Goal: Task Accomplishment & Management: Manage account settings

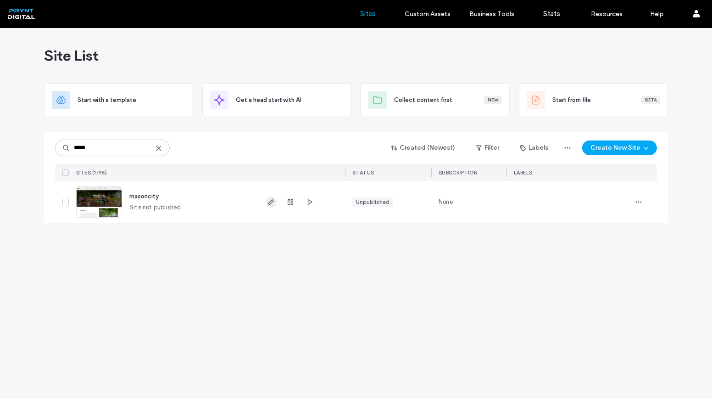
type input "*****"
click at [271, 200] on use "button" at bounding box center [271, 202] width 6 height 6
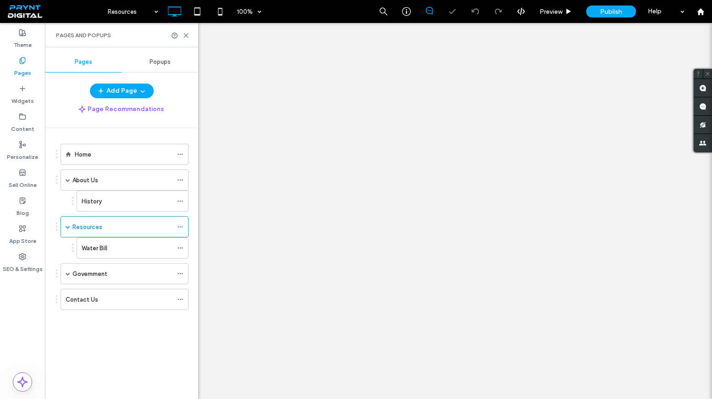
click at [95, 275] on div at bounding box center [356, 199] width 712 height 399
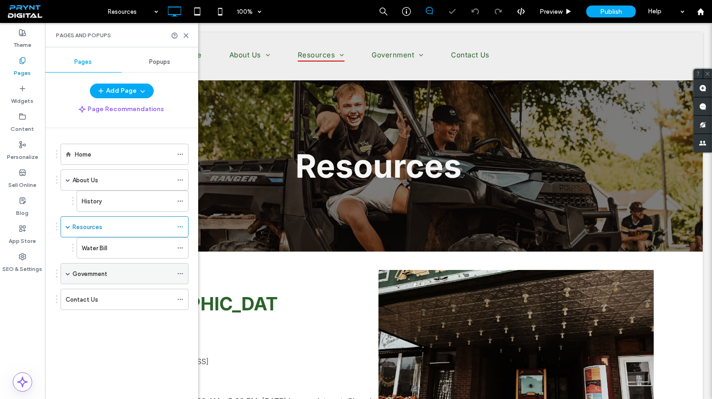
click at [96, 271] on label "Government" at bounding box center [90, 274] width 35 height 16
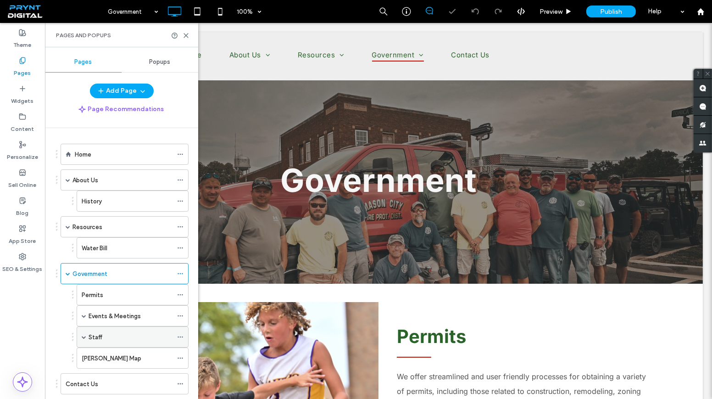
click at [104, 332] on div "Staff" at bounding box center [131, 337] width 84 height 10
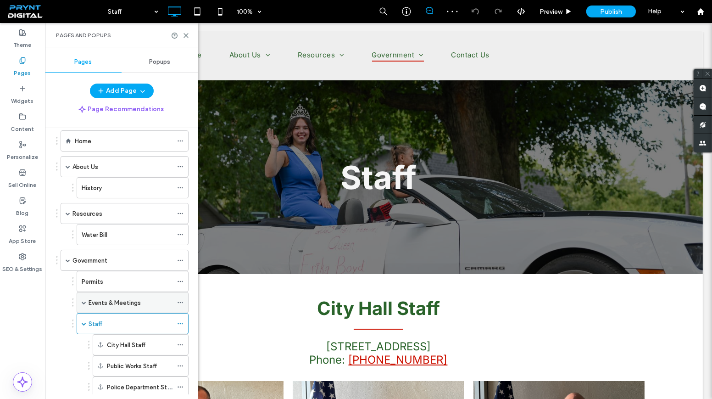
scroll to position [101, 0]
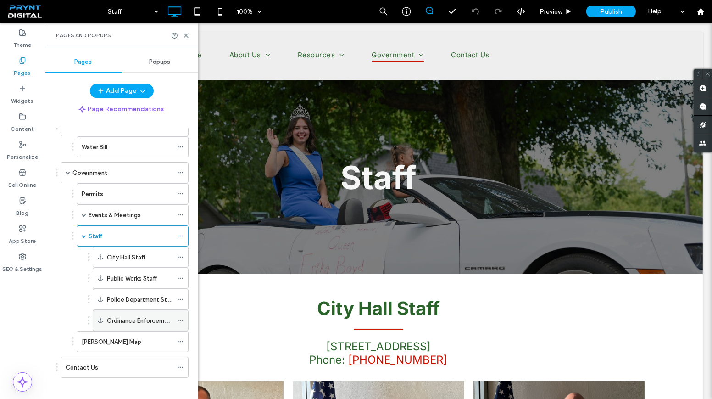
click at [179, 317] on icon at bounding box center [180, 320] width 6 height 6
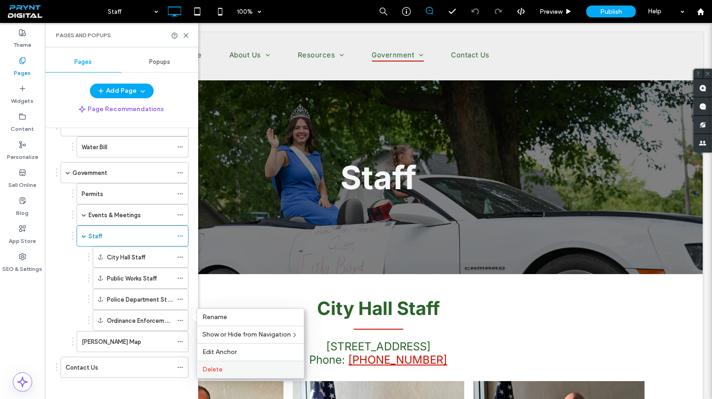
click at [226, 368] on label "Delete" at bounding box center [250, 370] width 96 height 8
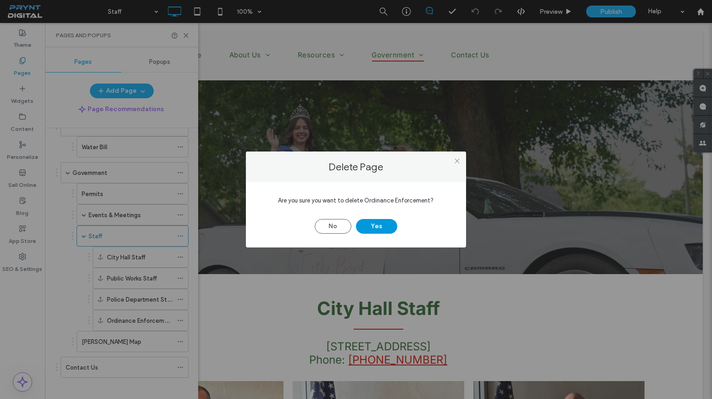
click at [384, 223] on button "Yes" at bounding box center [376, 226] width 41 height 15
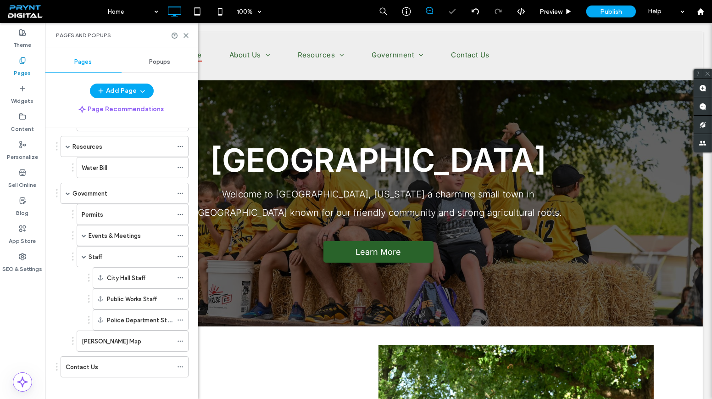
scroll to position [0, 0]
click at [106, 258] on div "Staff" at bounding box center [131, 256] width 84 height 20
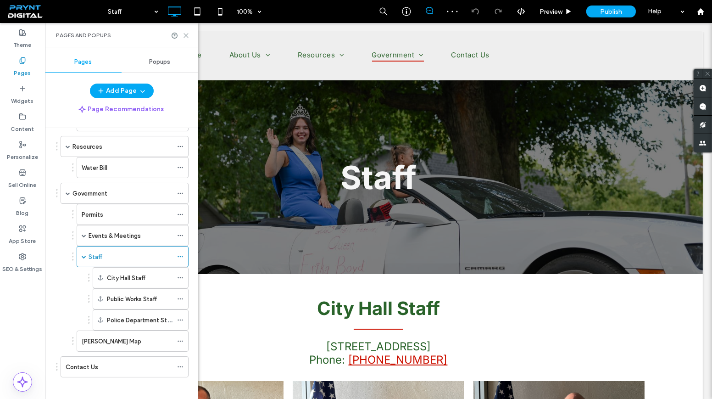
click at [185, 33] on icon at bounding box center [186, 35] width 7 height 7
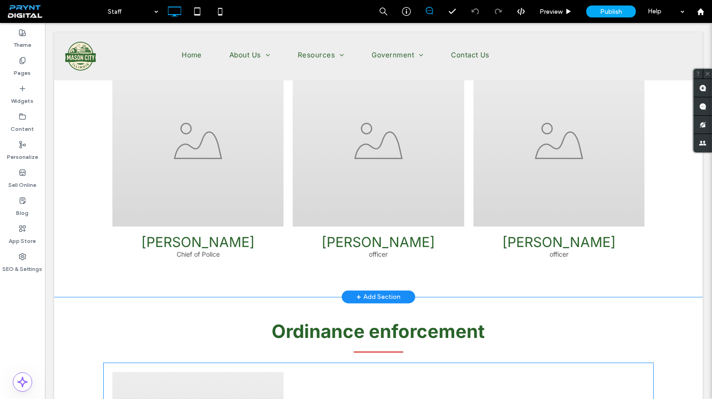
scroll to position [1877, 0]
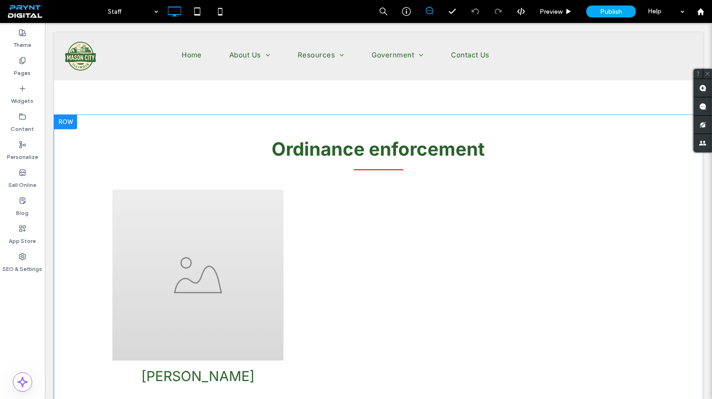
click at [61, 121] on div at bounding box center [65, 122] width 23 height 15
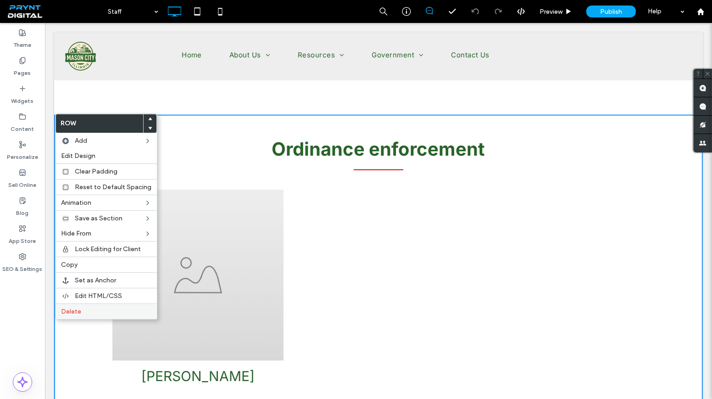
click at [101, 303] on div "Delete" at bounding box center [106, 311] width 101 height 16
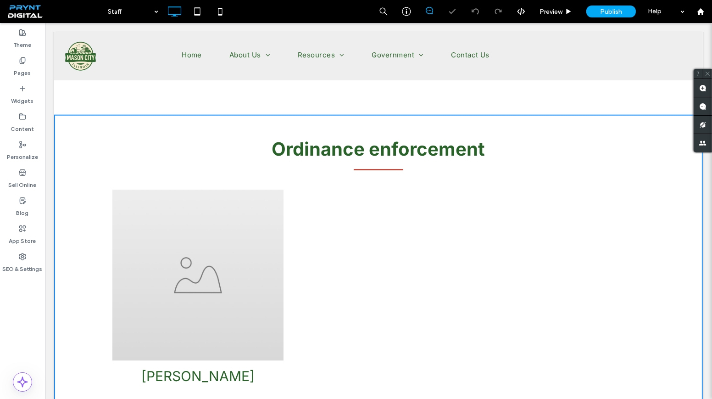
scroll to position [1759, 0]
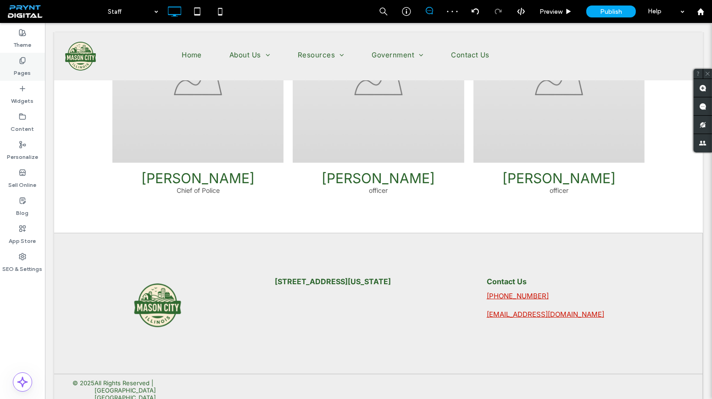
click at [24, 68] on label "Pages" at bounding box center [22, 70] width 17 height 13
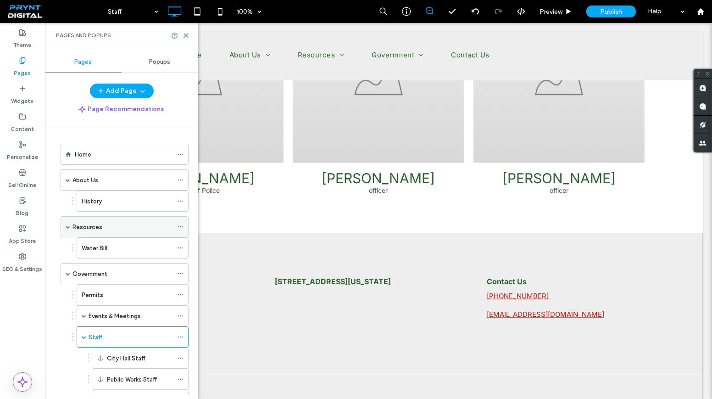
click at [112, 227] on div "Resources" at bounding box center [123, 227] width 100 height 10
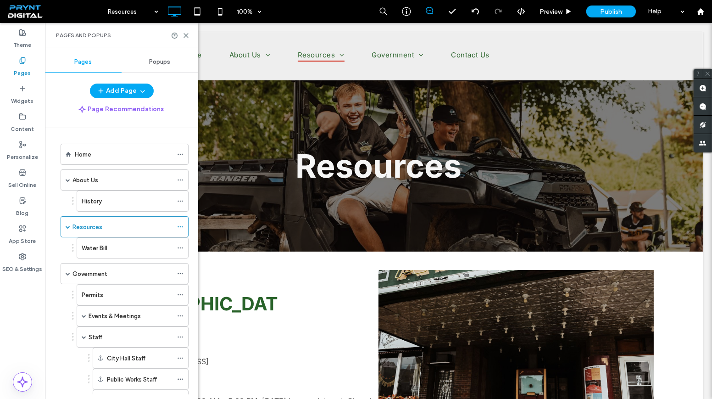
scroll to position [0, 0]
click at [186, 34] on use at bounding box center [186, 36] width 4 height 4
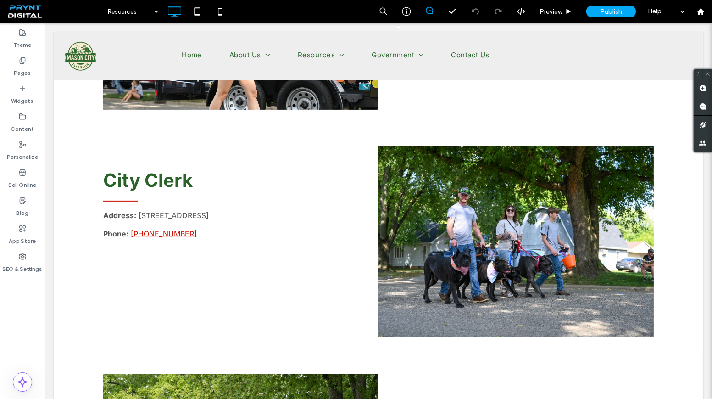
scroll to position [667, 0]
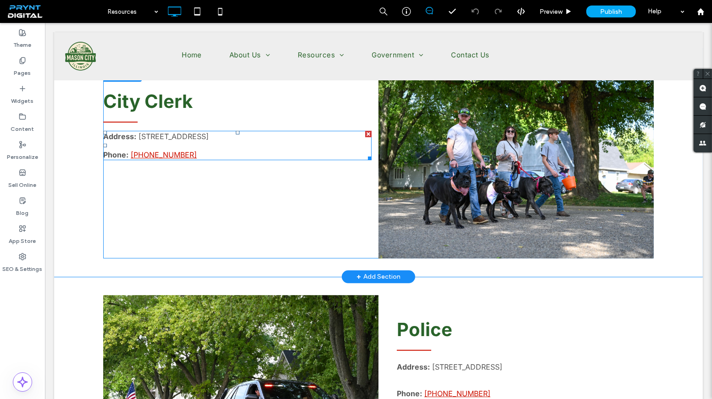
click at [237, 134] on p "Address: 145 S. Main, Mason City, IL" at bounding box center [237, 136] width 268 height 9
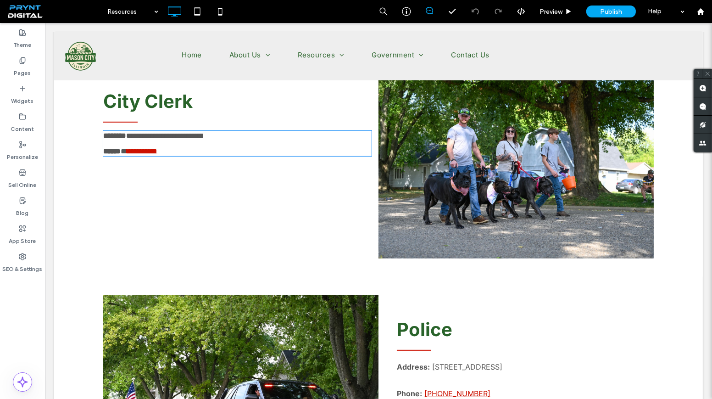
type input "*****"
type input "**"
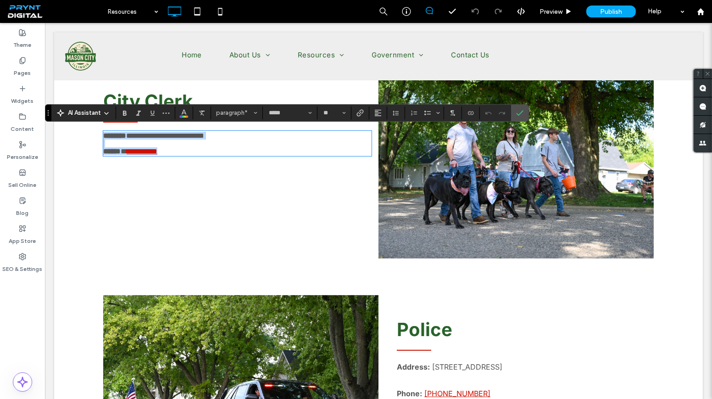
click at [237, 134] on p "**********" at bounding box center [237, 136] width 268 height 8
click at [516, 110] on icon "Confirm" at bounding box center [519, 112] width 7 height 7
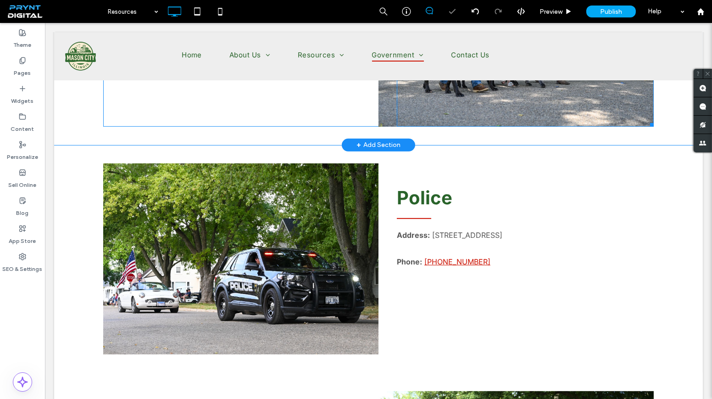
scroll to position [834, 0]
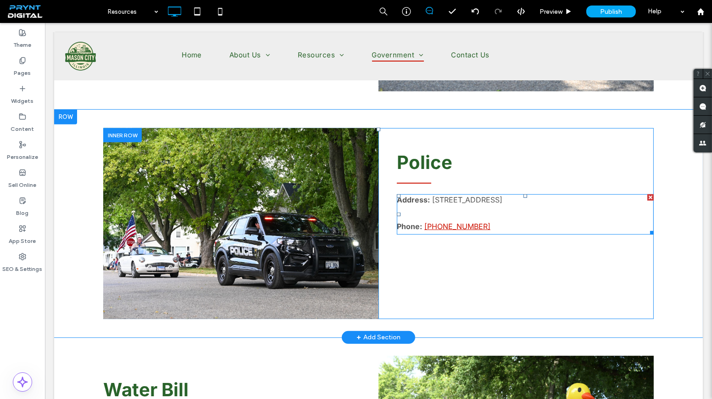
click at [511, 198] on p "Address: 110 W. Elm, Mason City" at bounding box center [525, 199] width 257 height 9
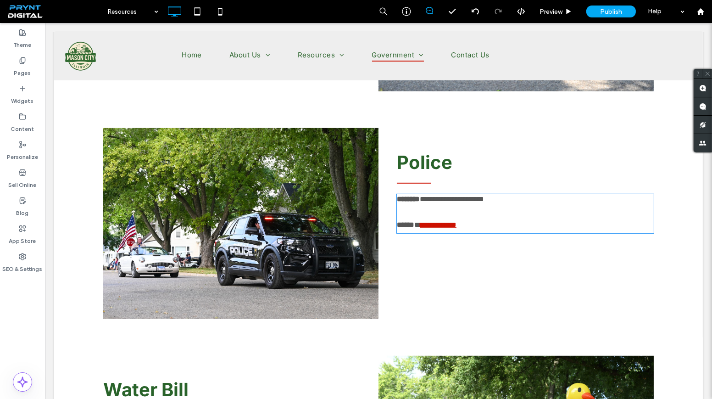
type input "*****"
type input "**"
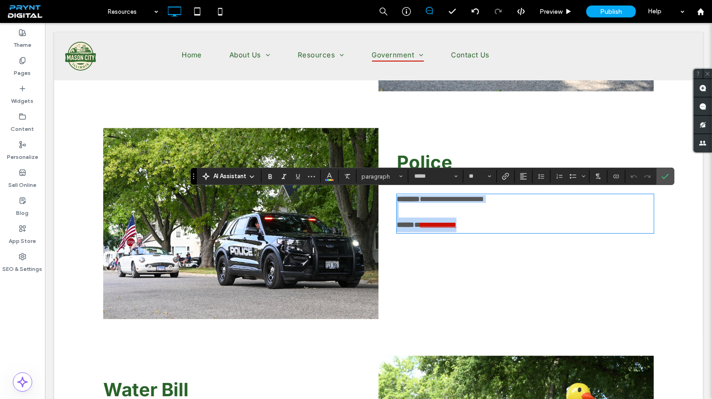
click at [511, 198] on p "**********" at bounding box center [525, 199] width 257 height 8
click at [662, 179] on use "Confirm" at bounding box center [665, 176] width 7 height 6
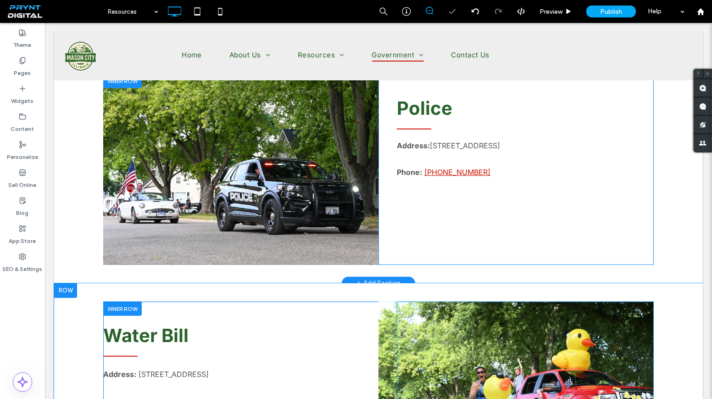
scroll to position [1043, 0]
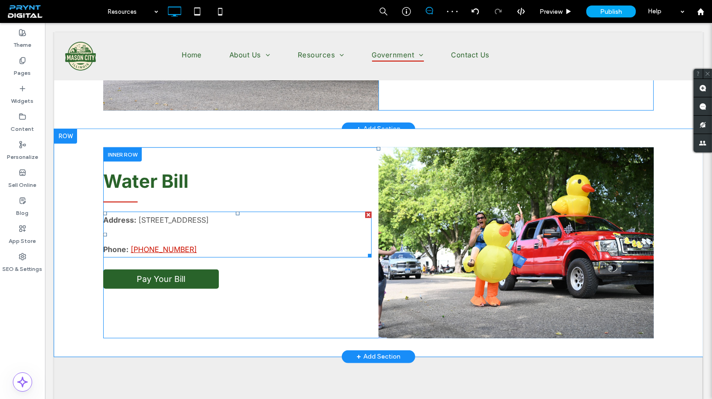
click at [244, 223] on p "Address: 145 S. Main, Mason City, IL" at bounding box center [237, 219] width 268 height 15
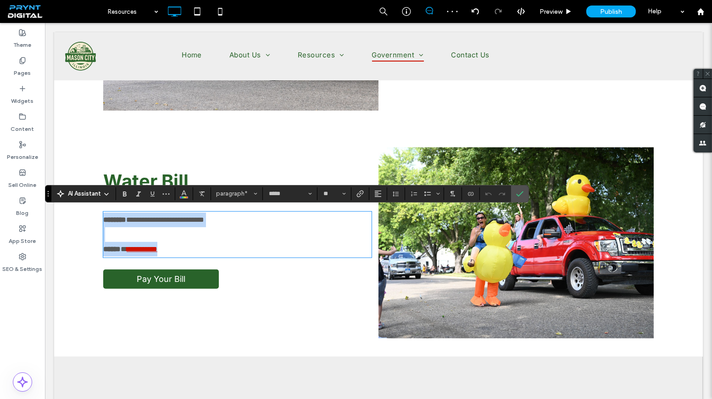
click at [243, 219] on p "**********" at bounding box center [237, 219] width 268 height 15
click at [523, 194] on label "Confirm" at bounding box center [520, 193] width 14 height 17
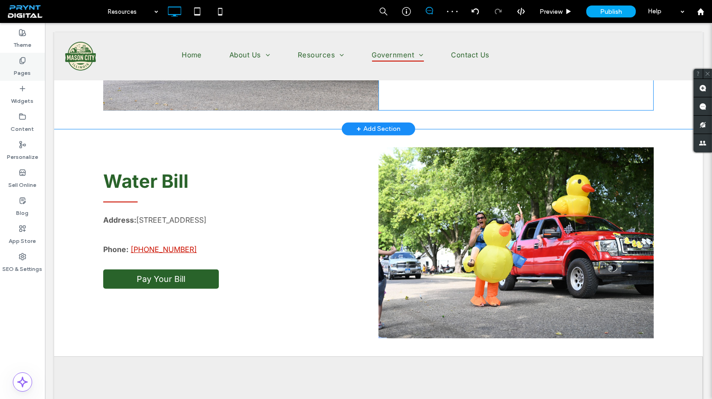
click at [15, 71] on label "Pages" at bounding box center [22, 70] width 17 height 13
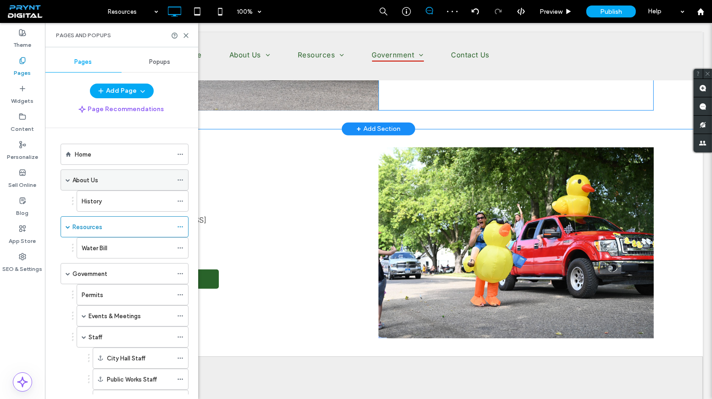
click at [116, 184] on div "About Us" at bounding box center [123, 180] width 100 height 20
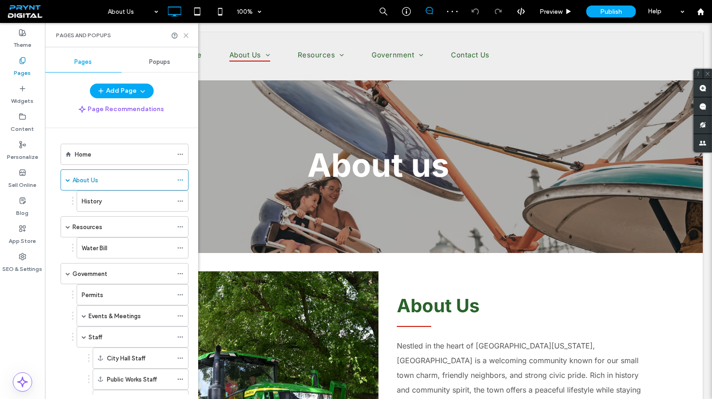
drag, startPoint x: 189, startPoint y: 34, endPoint x: 144, endPoint y: 11, distance: 50.5
click at [189, 34] on icon at bounding box center [186, 35] width 7 height 7
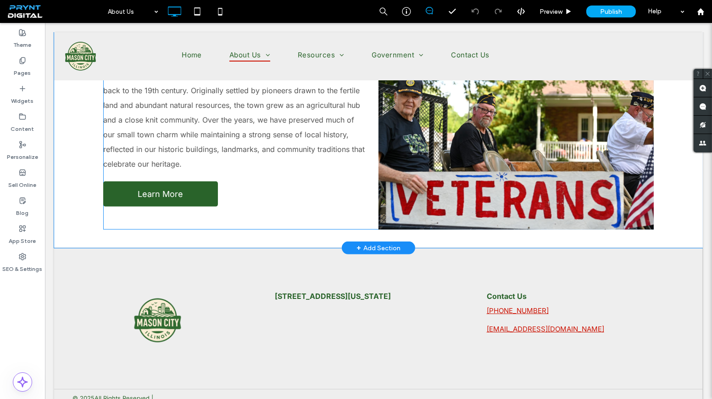
scroll to position [617, 0]
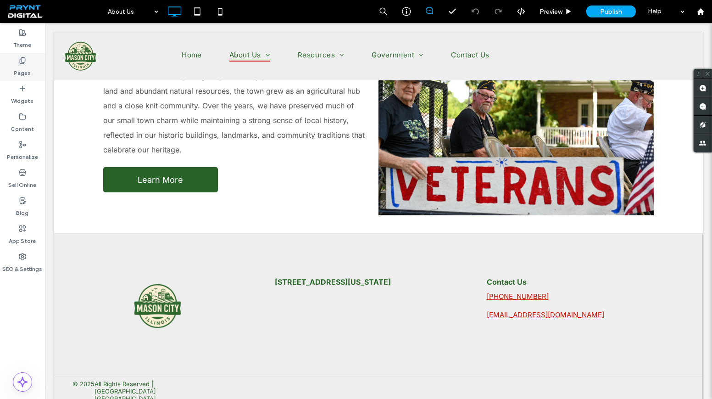
click at [25, 71] on label "Pages" at bounding box center [22, 70] width 17 height 13
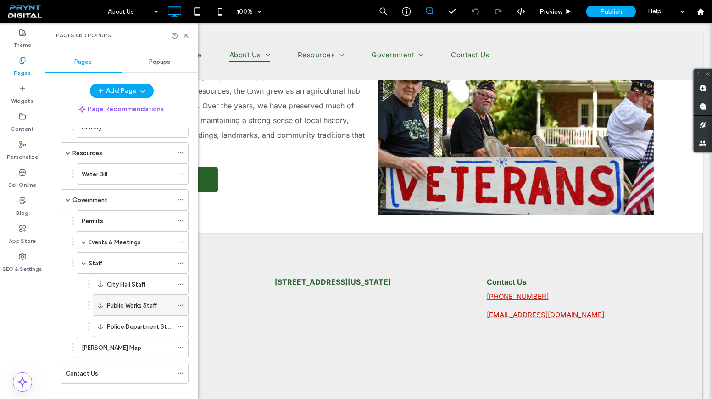
scroll to position [80, 0]
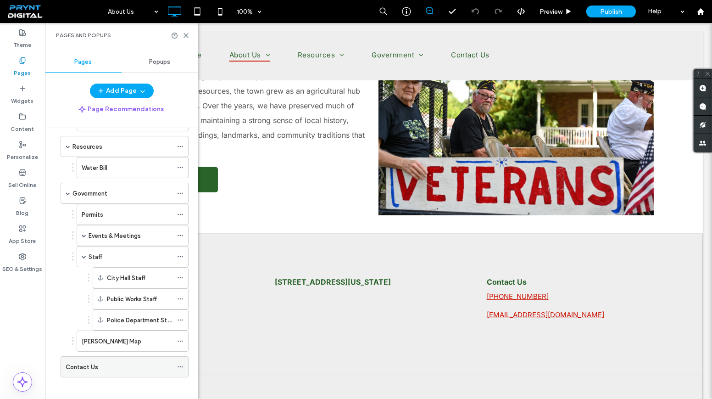
click at [126, 362] on div "Contact Us" at bounding box center [119, 367] width 107 height 10
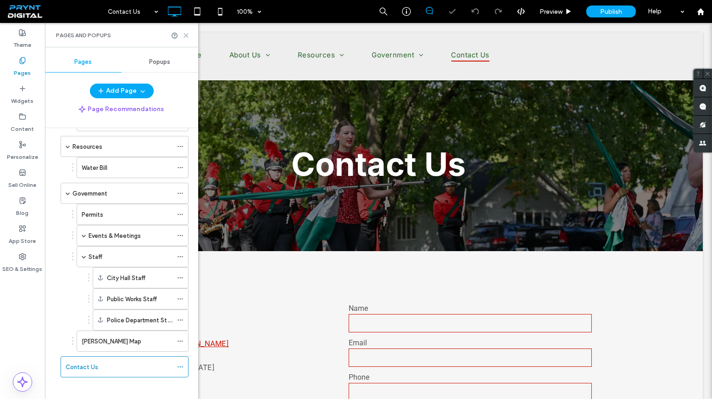
click at [184, 36] on use at bounding box center [186, 36] width 4 height 4
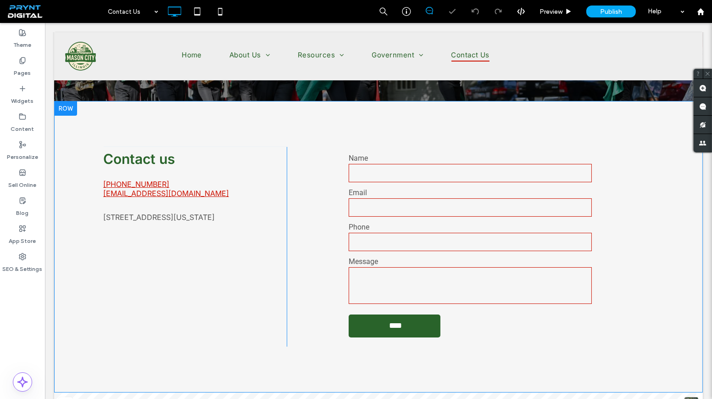
scroll to position [167, 0]
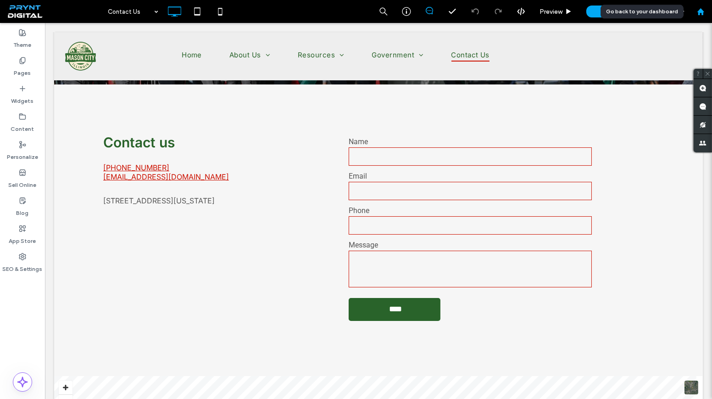
click at [705, 11] on div at bounding box center [701, 12] width 22 height 8
